Goal: Information Seeking & Learning: Check status

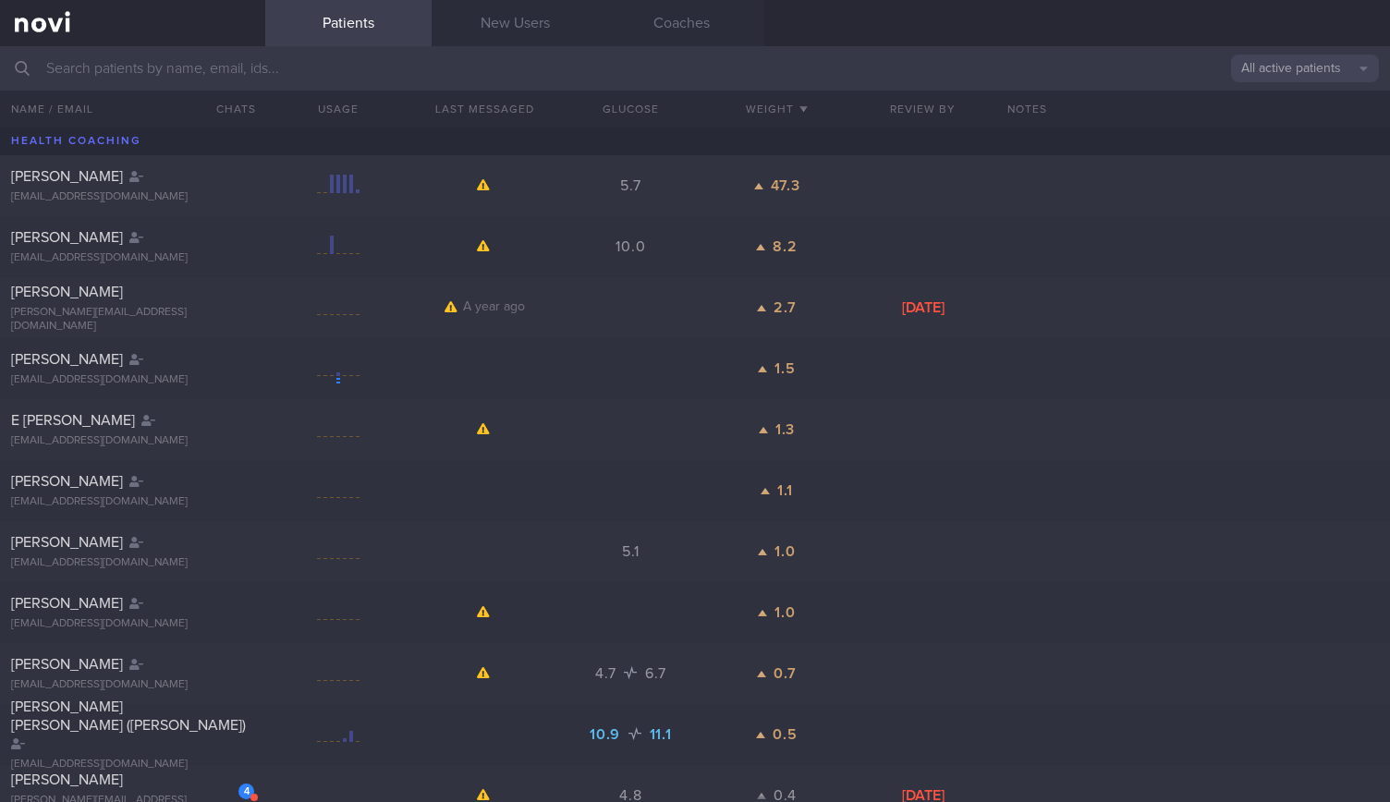
drag, startPoint x: 0, startPoint y: 0, endPoint x: 261, endPoint y: 64, distance: 268.3
click at [261, 64] on input "text" at bounding box center [695, 68] width 1390 height 44
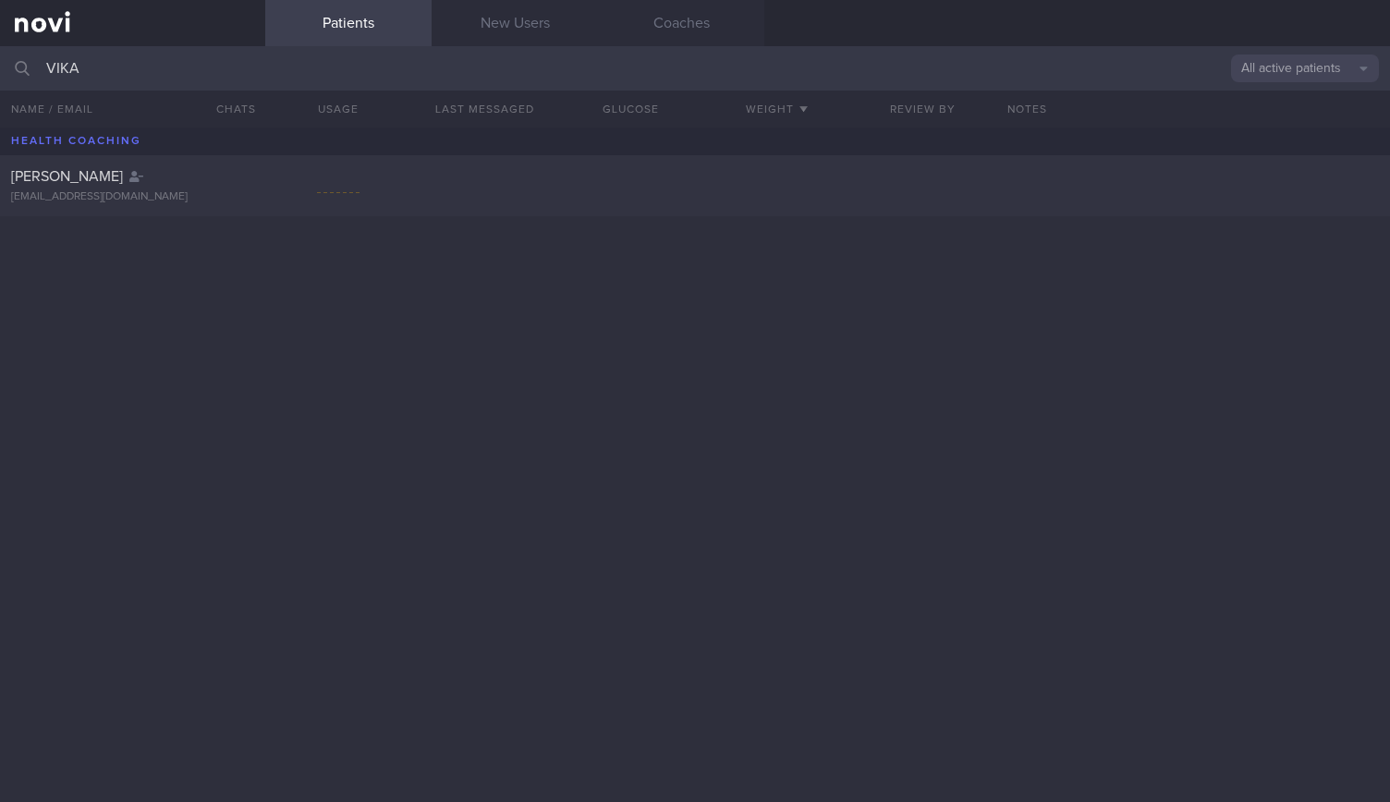
click at [1293, 78] on button "All active patients" at bounding box center [1305, 69] width 148 height 28
click at [1283, 145] on button "Archived patients" at bounding box center [1305, 155] width 148 height 28
click at [259, 73] on input "VIKA" at bounding box center [695, 68] width 1390 height 44
click at [1260, 59] on button "Archived patients" at bounding box center [1305, 69] width 148 height 28
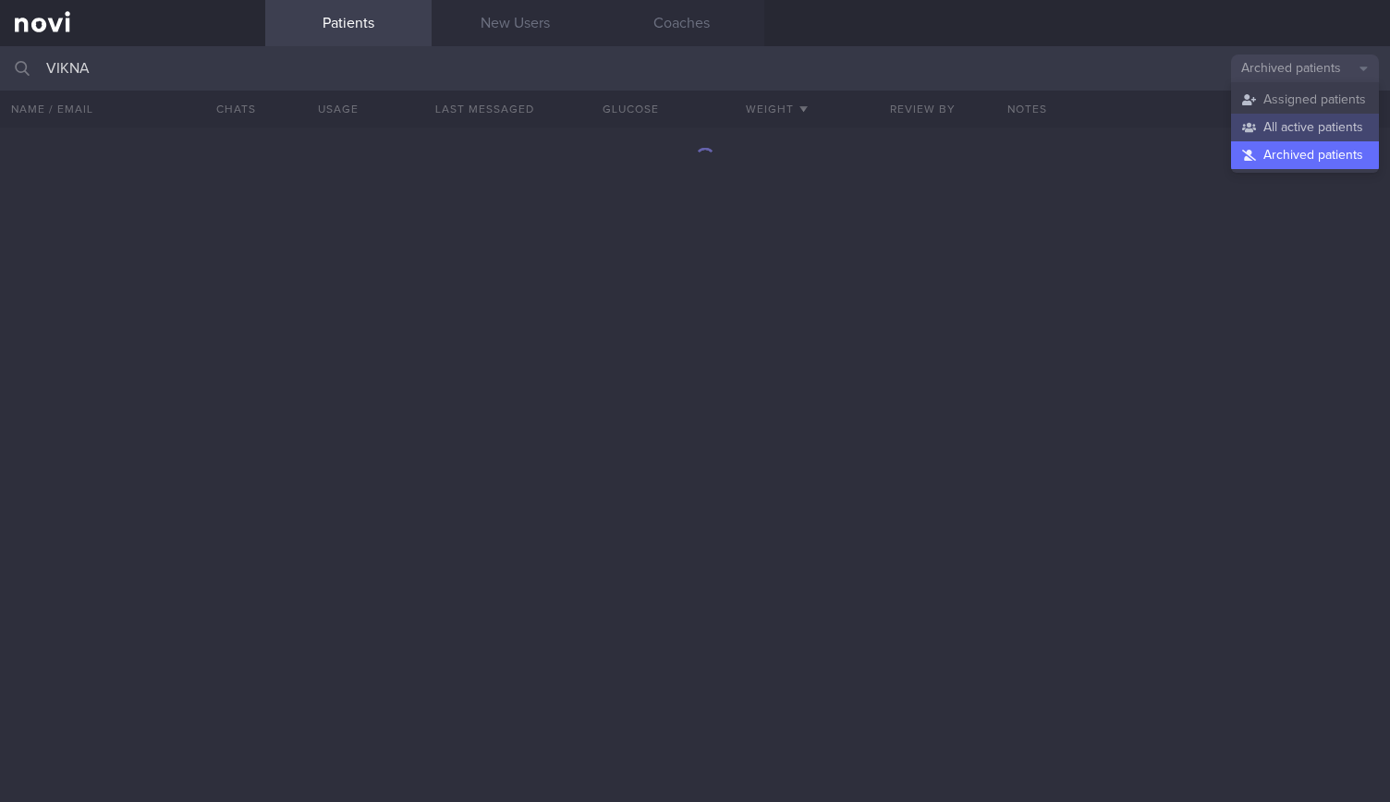
click at [1244, 122] on button "All active patients" at bounding box center [1305, 128] width 148 height 28
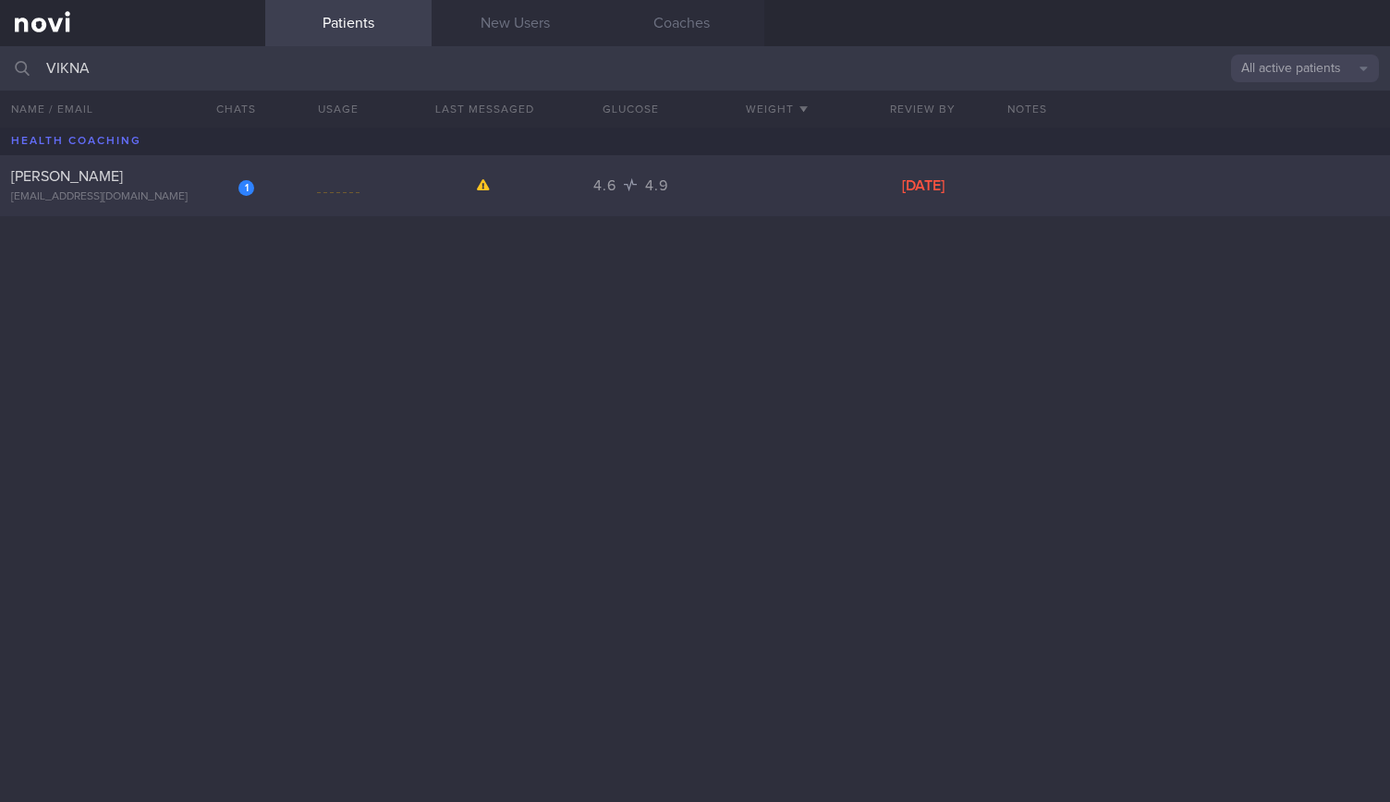
click at [224, 205] on div "1 [PERSON_NAME] [EMAIL_ADDRESS][DOMAIN_NAME] 4.6 4.9 [GEOGRAPHIC_DATA][DATE]" at bounding box center [695, 185] width 1390 height 61
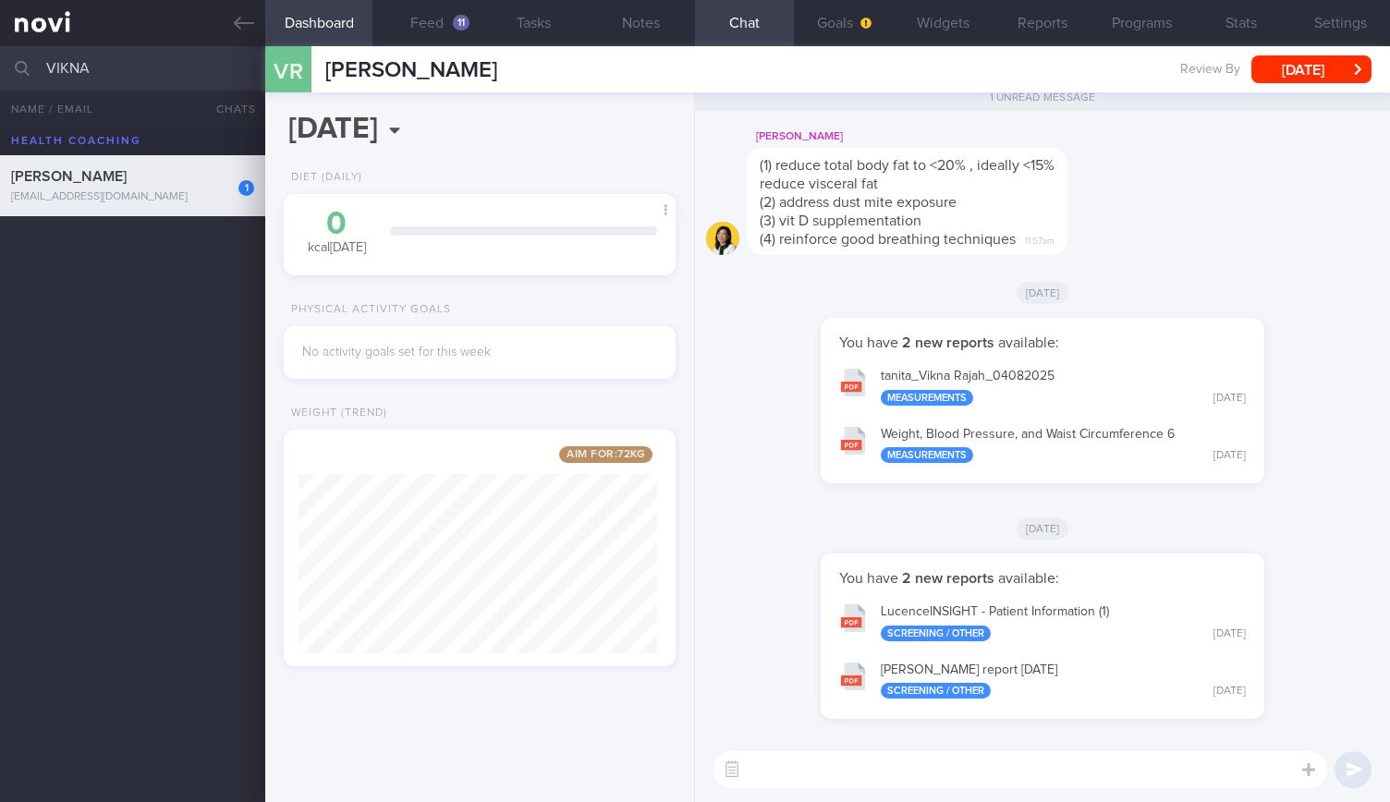
drag, startPoint x: 172, startPoint y: 67, endPoint x: 0, endPoint y: 67, distance: 171.9
click at [0, 67] on input "VIKNA" at bounding box center [695, 68] width 1390 height 44
type input "o"
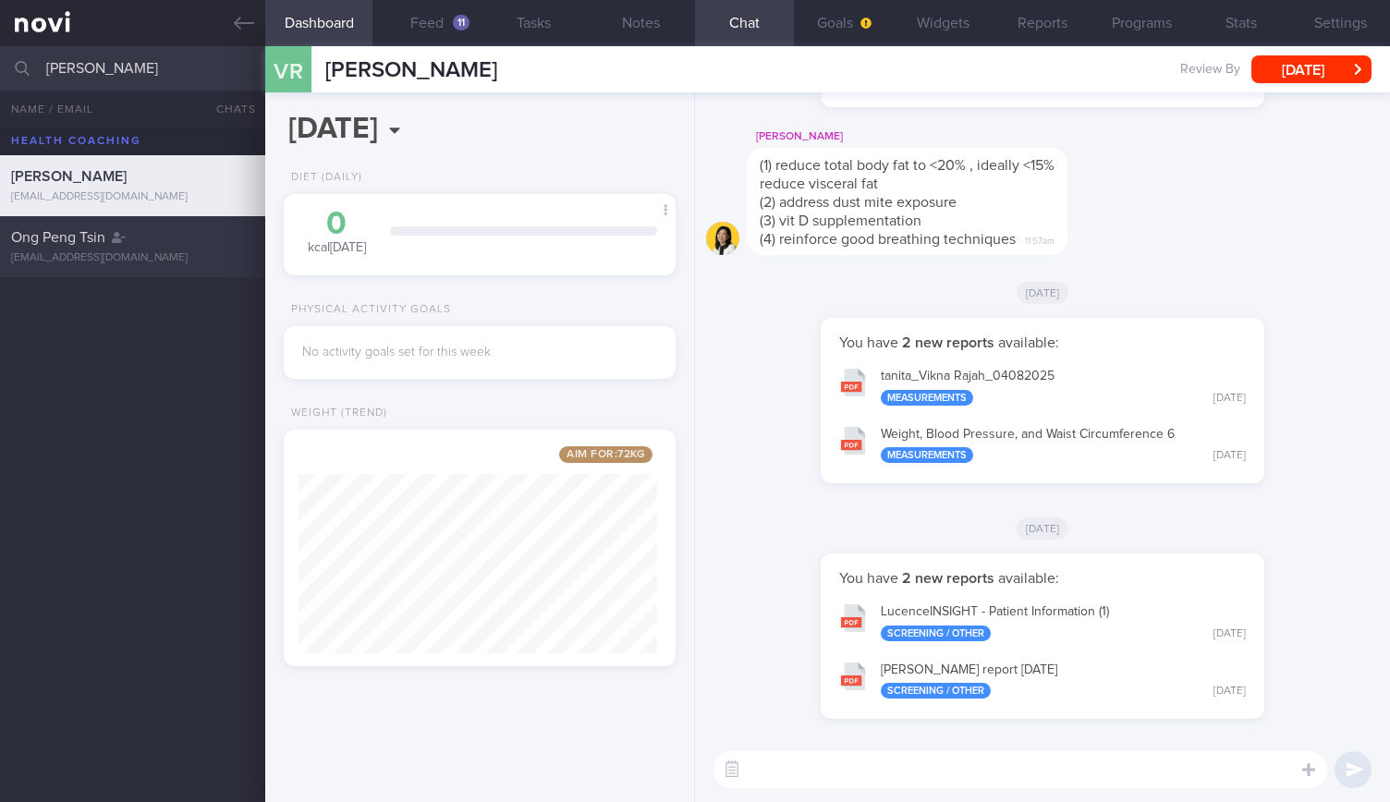
click at [176, 240] on div "Ong Peng Tsin" at bounding box center [130, 237] width 238 height 18
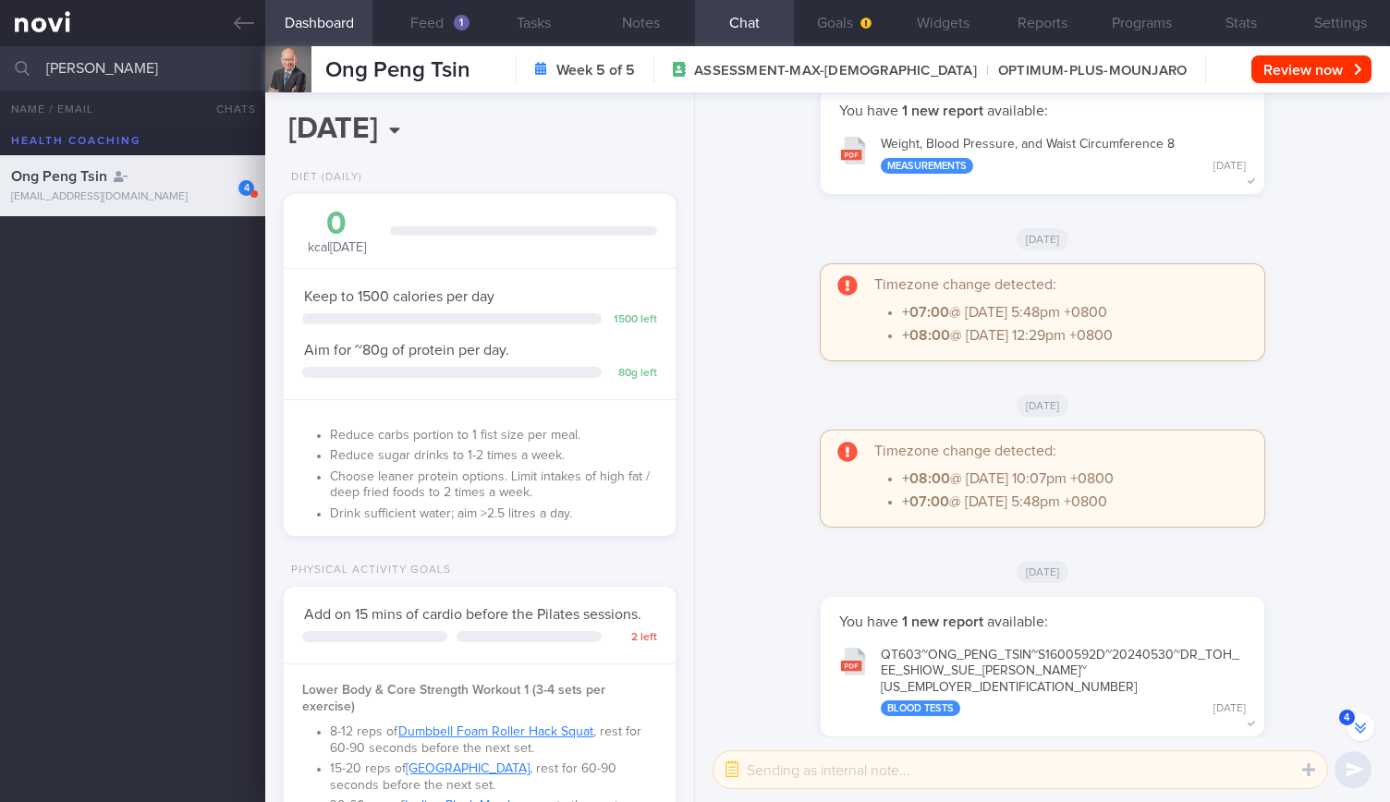
scroll to position [-5674, 0]
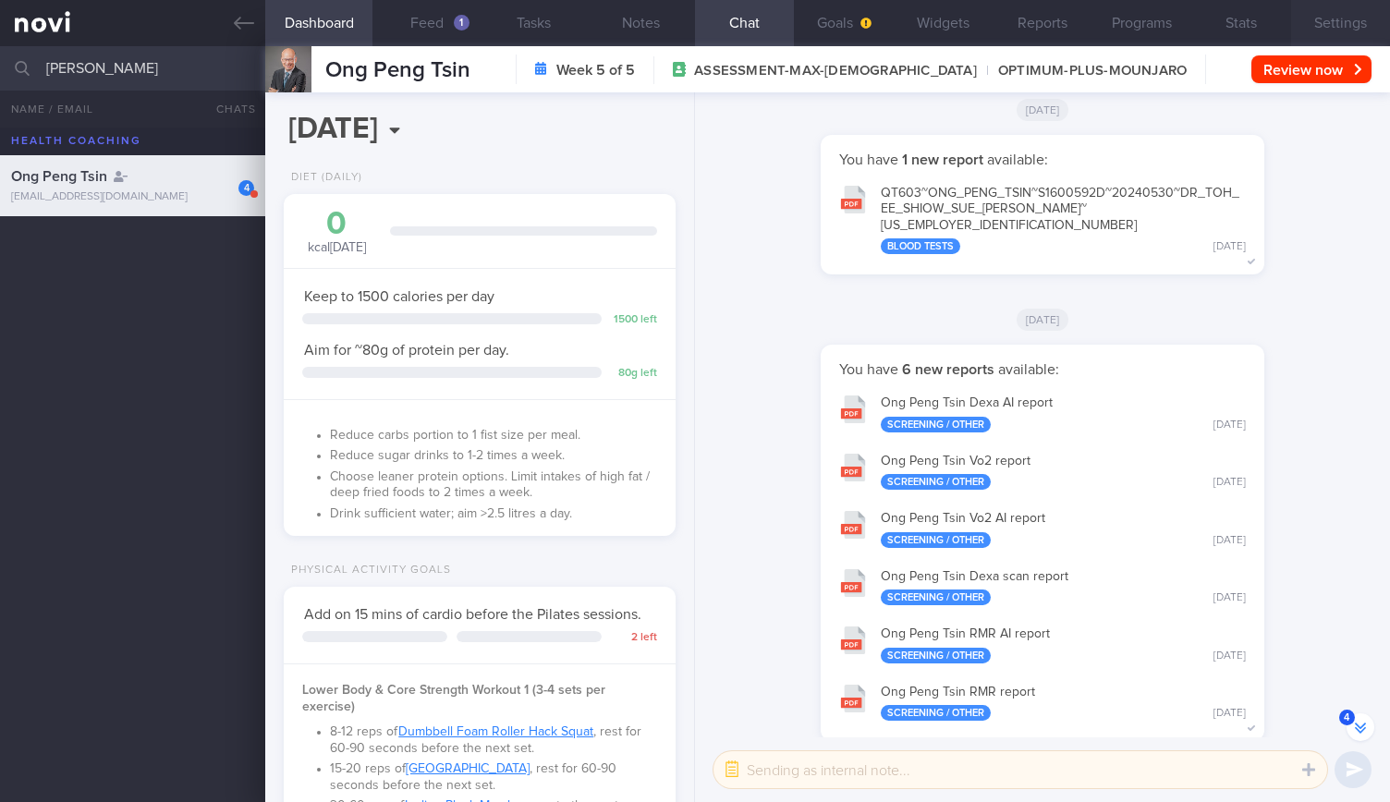
click at [1327, 3] on button "Settings" at bounding box center [1340, 23] width 99 height 46
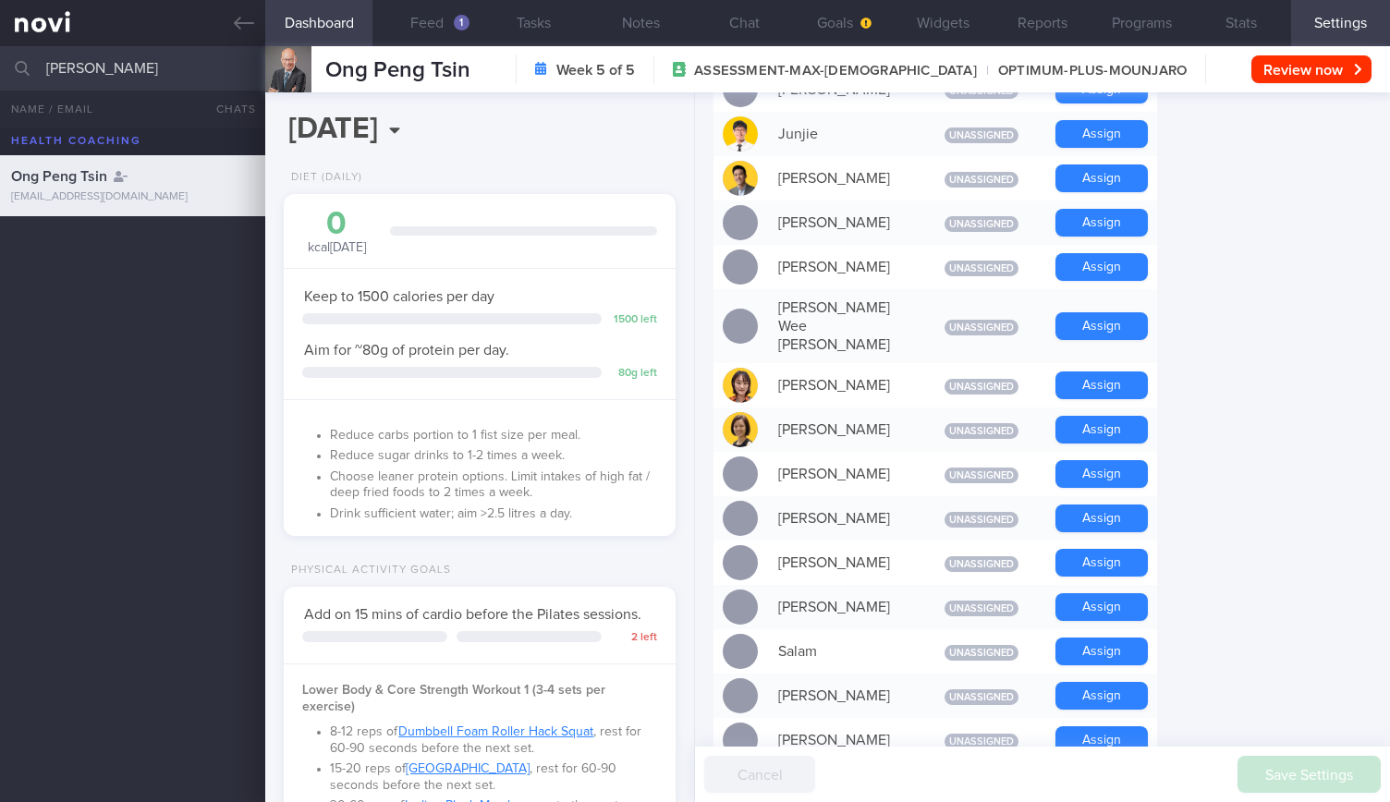
scroll to position [1294, 0]
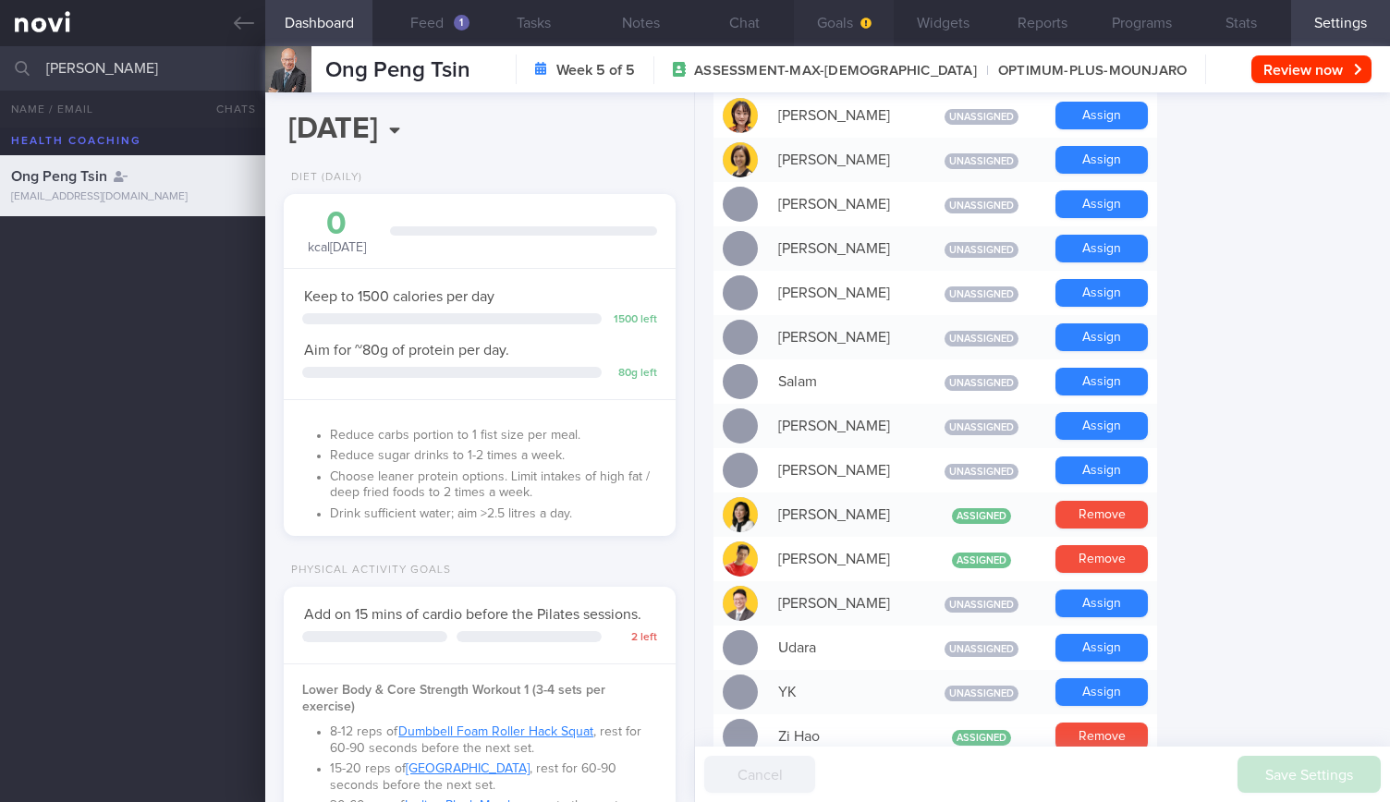
click at [828, 21] on button "Goals" at bounding box center [843, 23] width 99 height 46
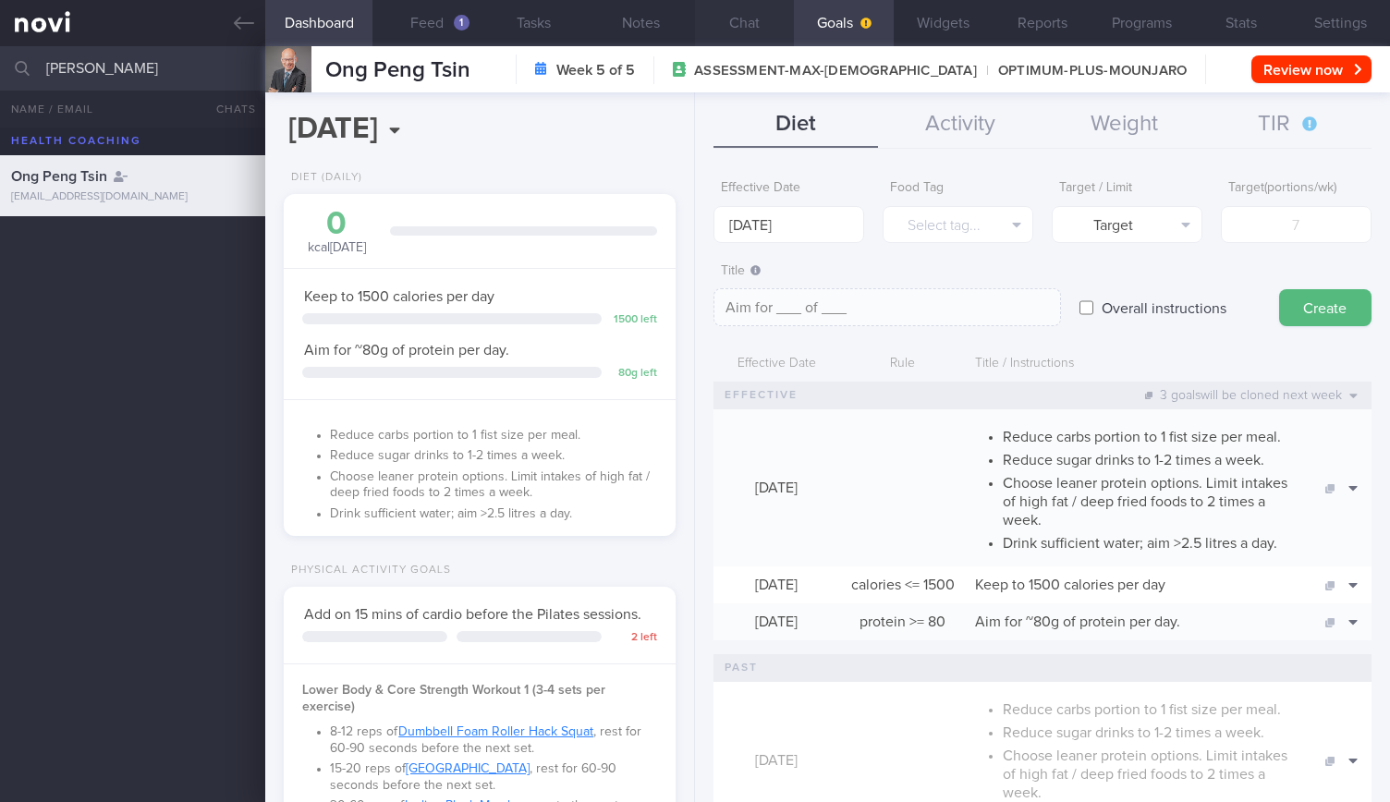
click at [757, 15] on button "Chat" at bounding box center [744, 23] width 99 height 46
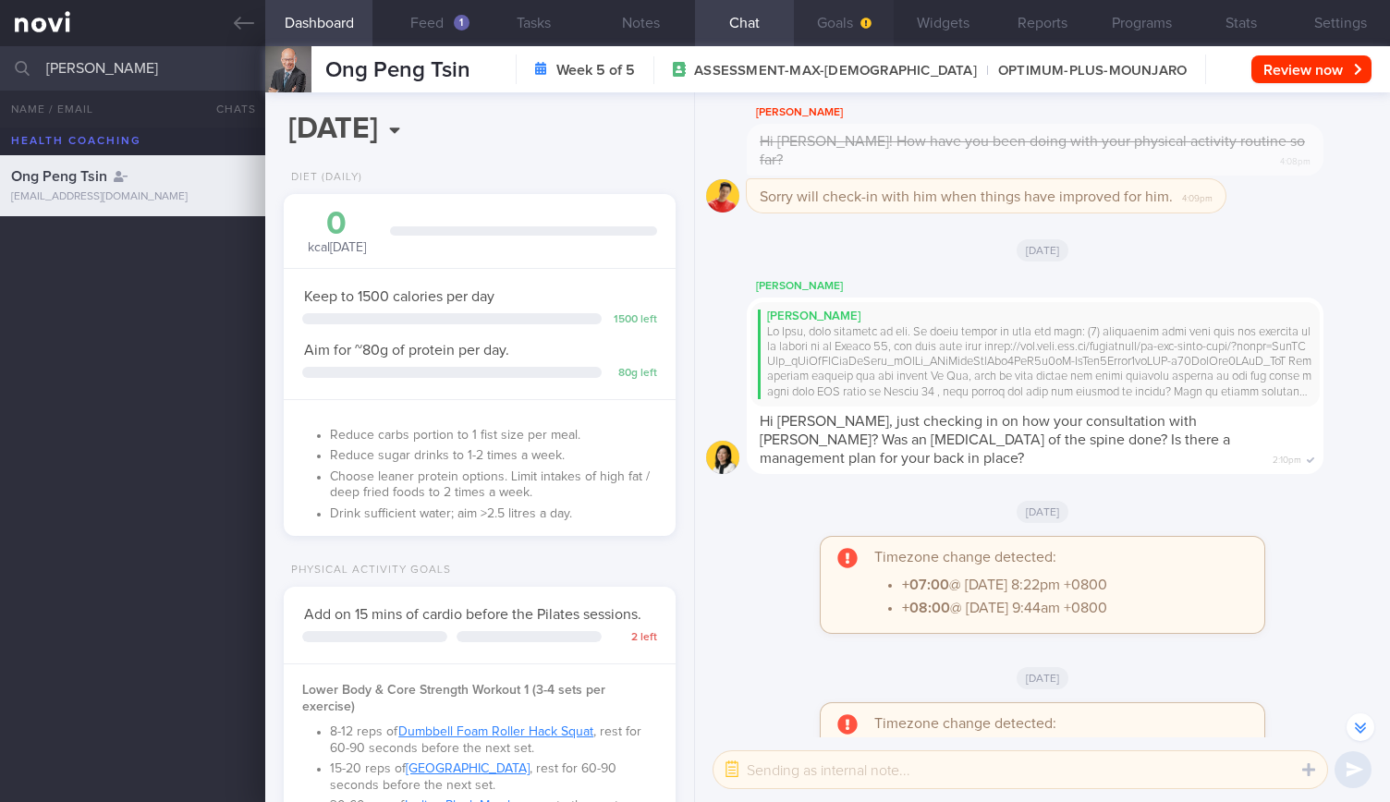
scroll to position [-13202, 0]
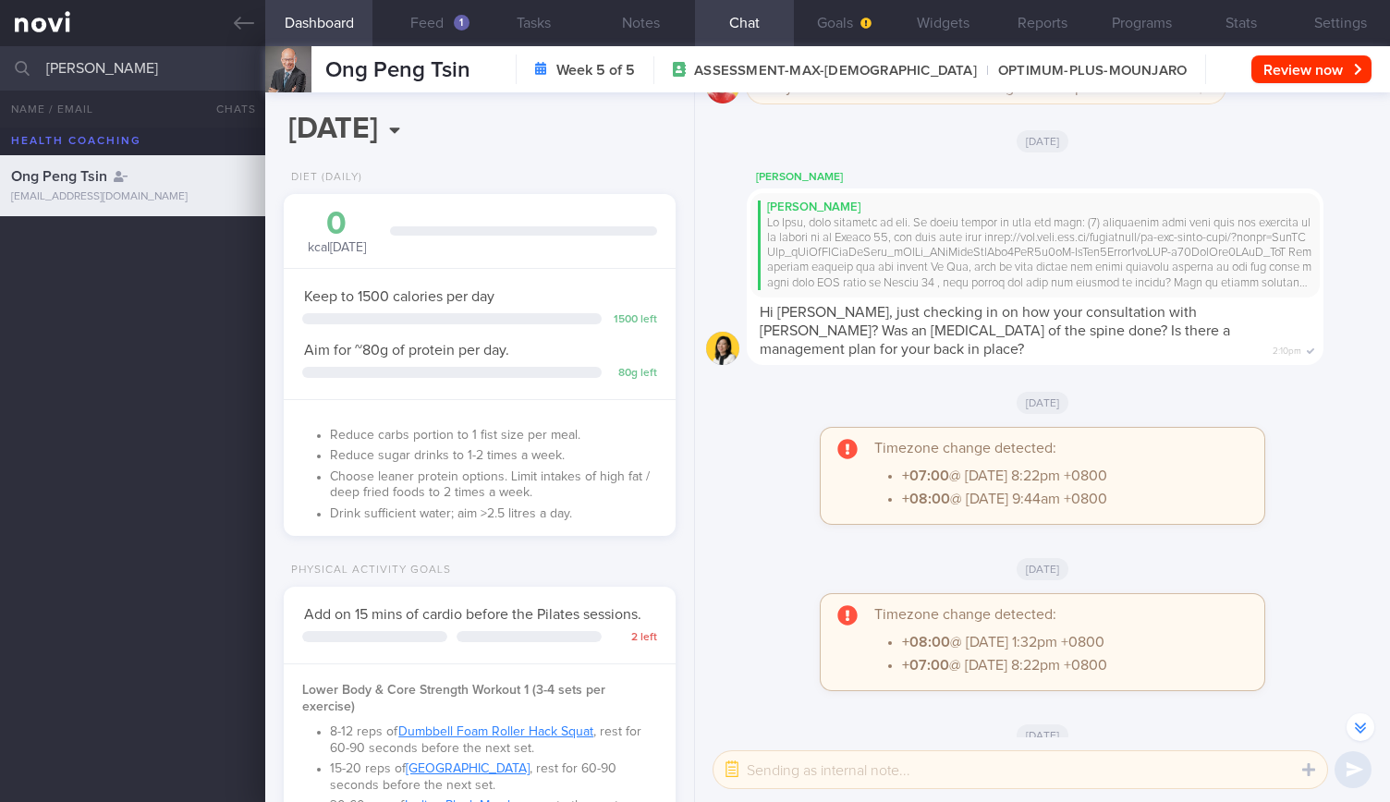
drag, startPoint x: 210, startPoint y: 59, endPoint x: 0, endPoint y: 46, distance: 210.2
click at [0, 46] on input "[PERSON_NAME]" at bounding box center [695, 68] width 1390 height 44
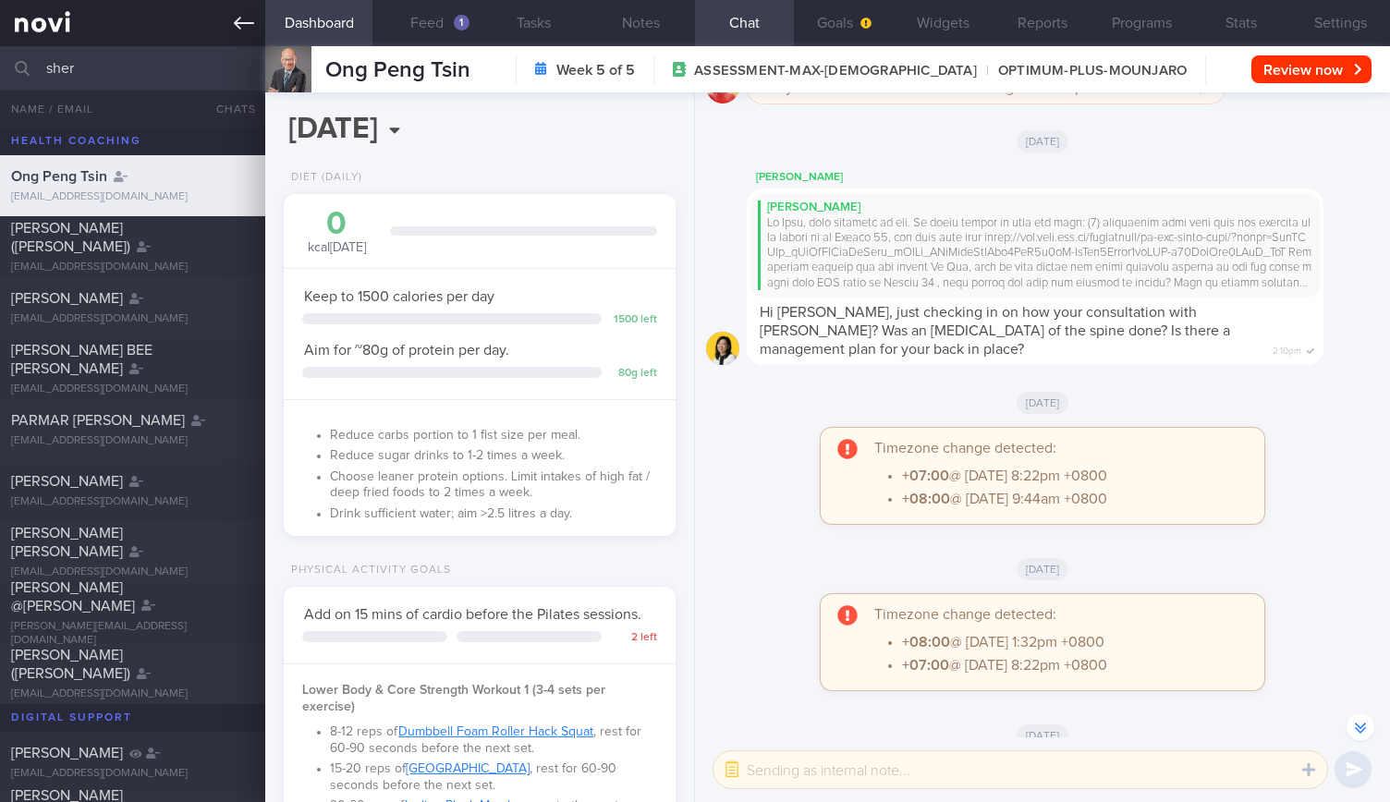
type input "sher"
click at [216, 32] on link at bounding box center [132, 23] width 265 height 46
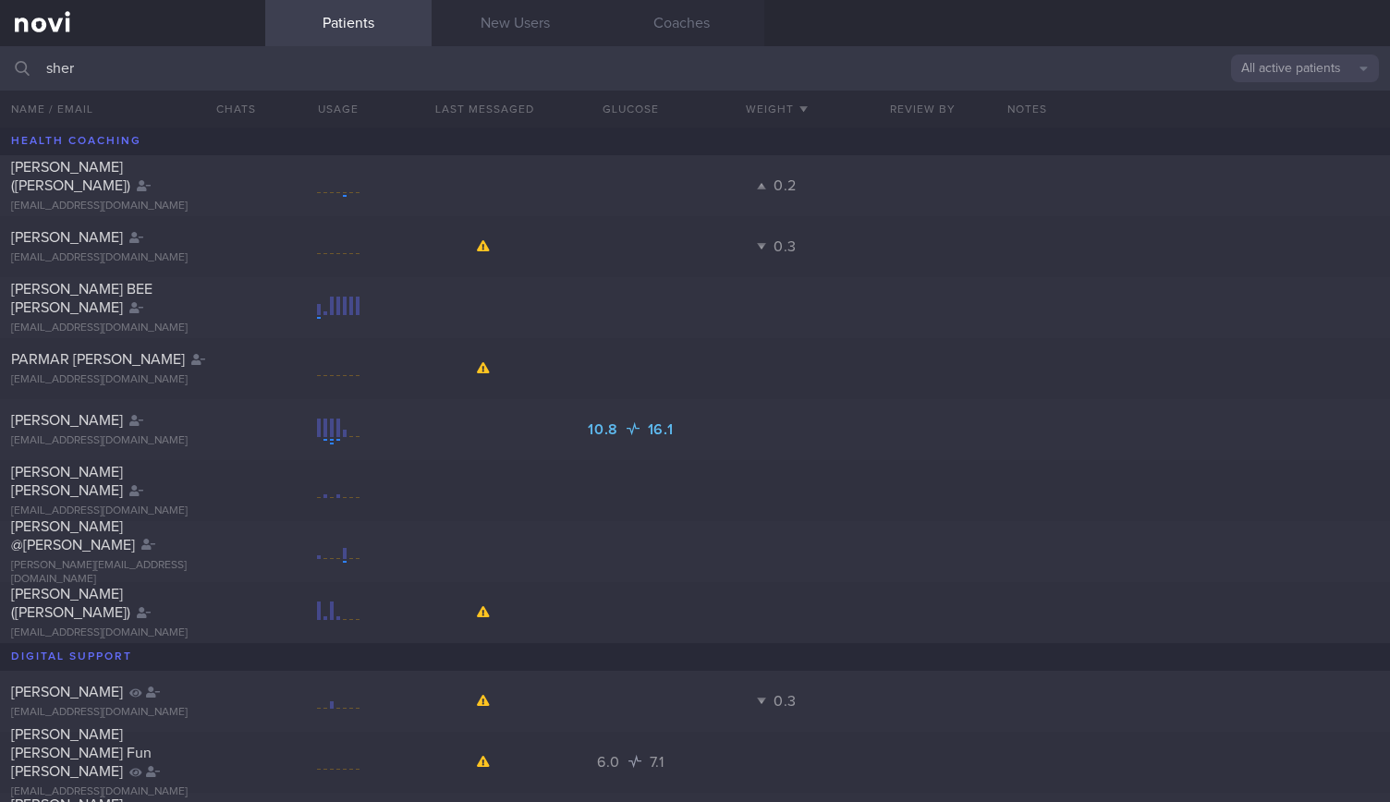
click at [202, 55] on input "sher" at bounding box center [695, 68] width 1390 height 44
click at [225, 416] on div at bounding box center [233, 416] width 41 height 10
select select "8"
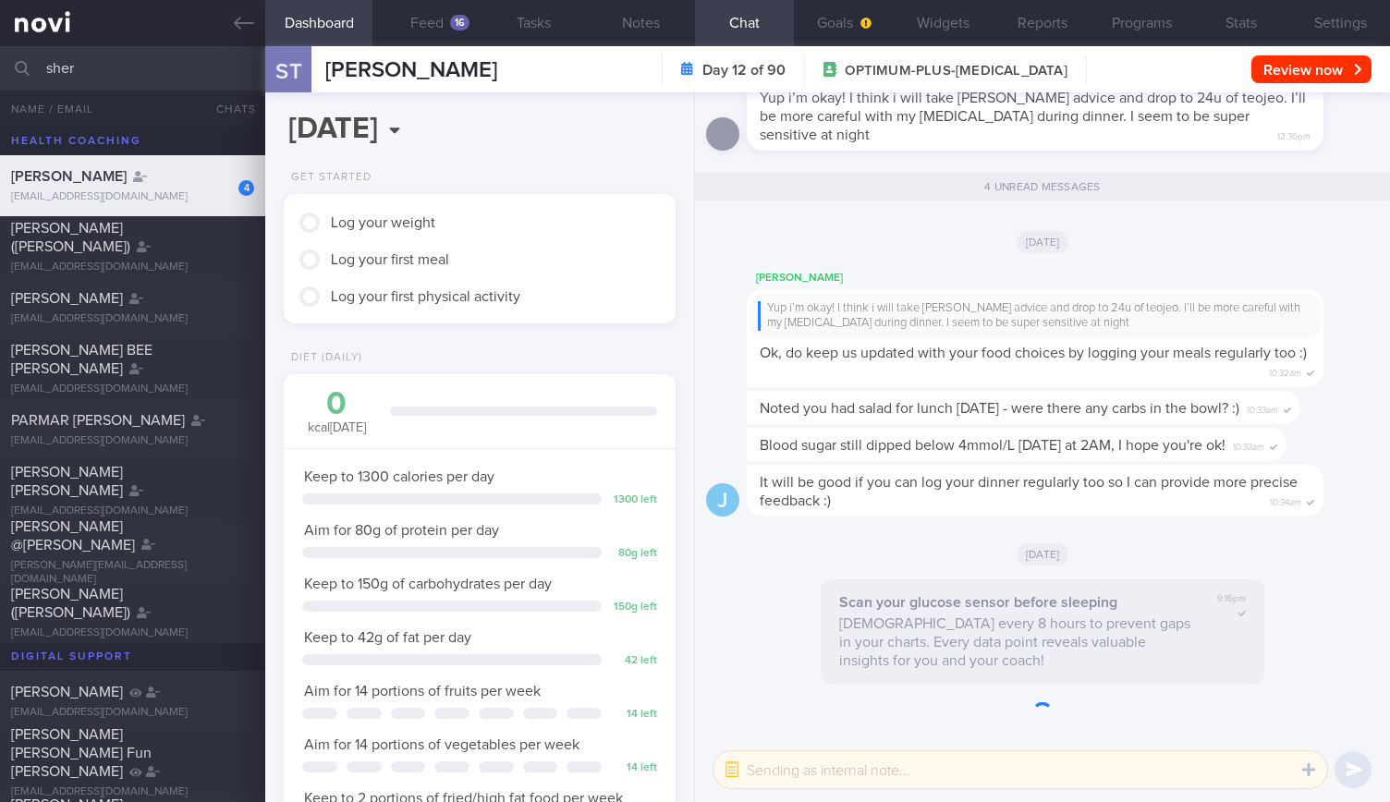
scroll to position [224, 351]
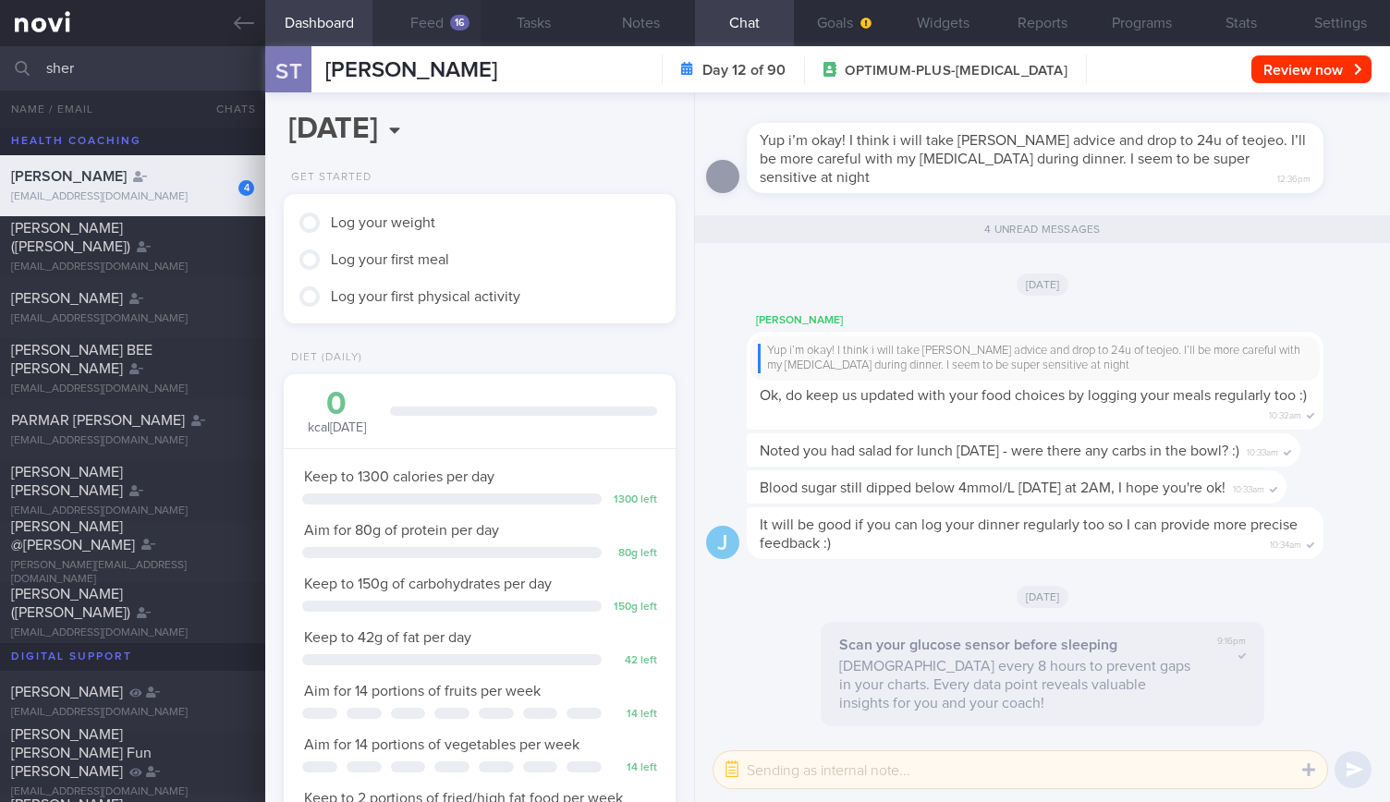
click at [473, 21] on button "Feed 16" at bounding box center [425, 23] width 107 height 46
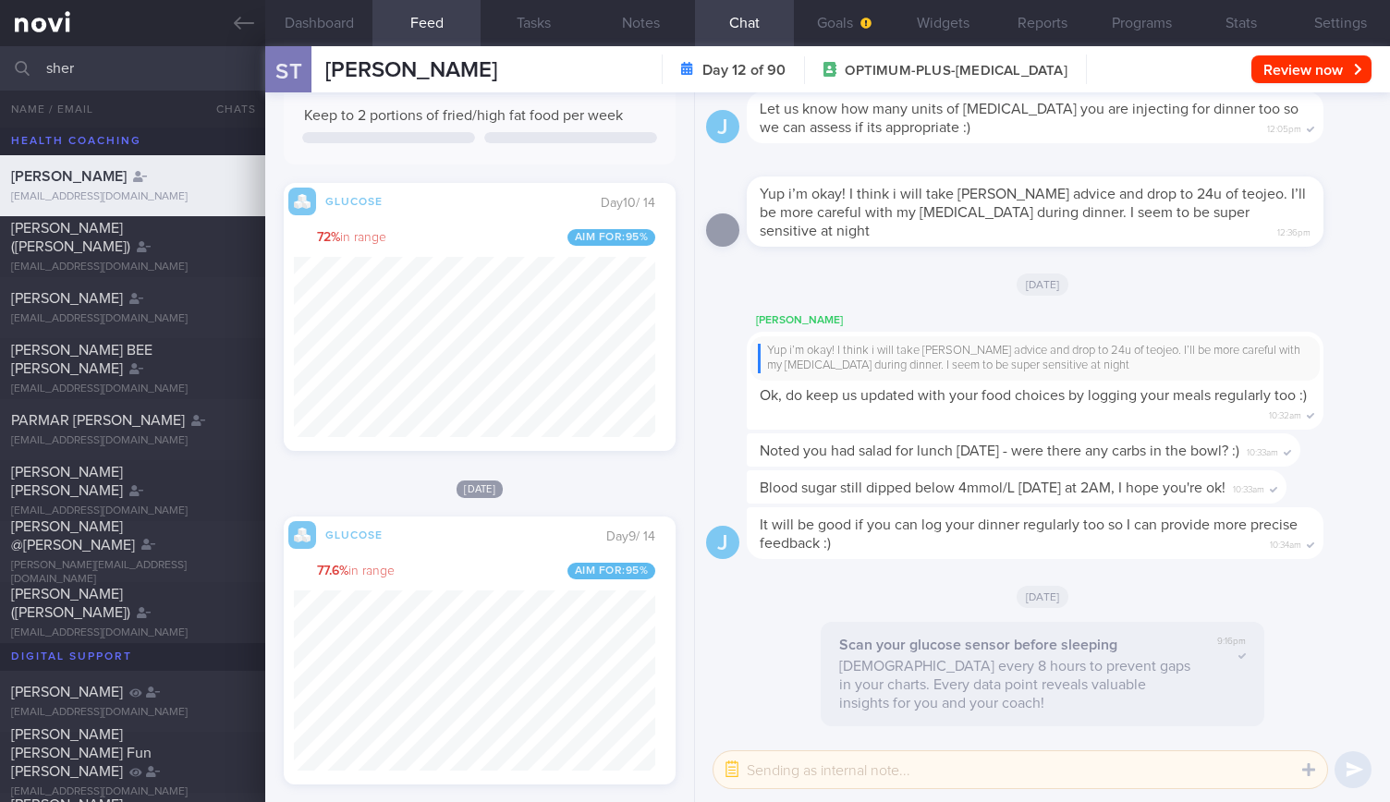
click at [521, 197] on div "Day 10 / 14 72 % in range Aim for: 95 %" at bounding box center [481, 315] width 375 height 243
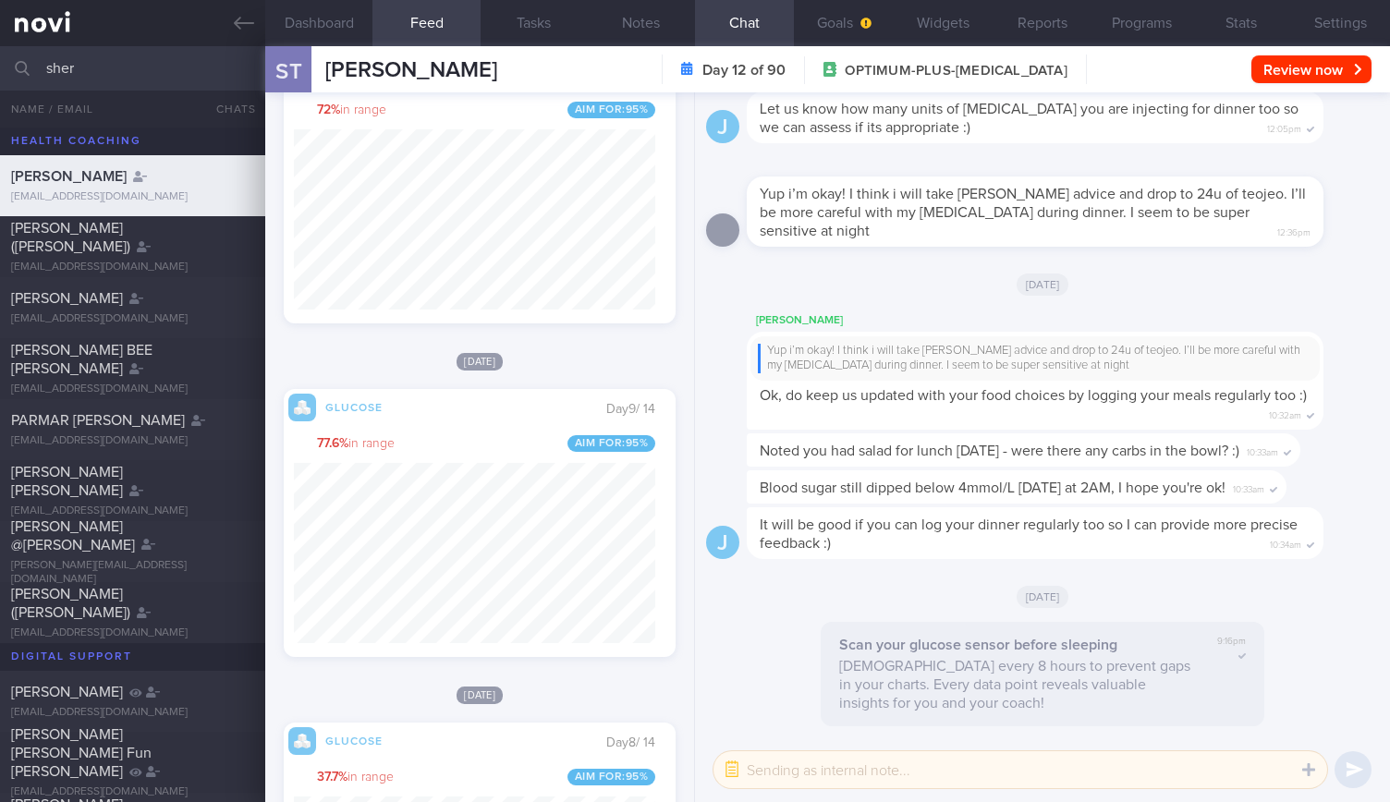
scroll to position [1431, 0]
